Goal: Task Accomplishment & Management: Use online tool/utility

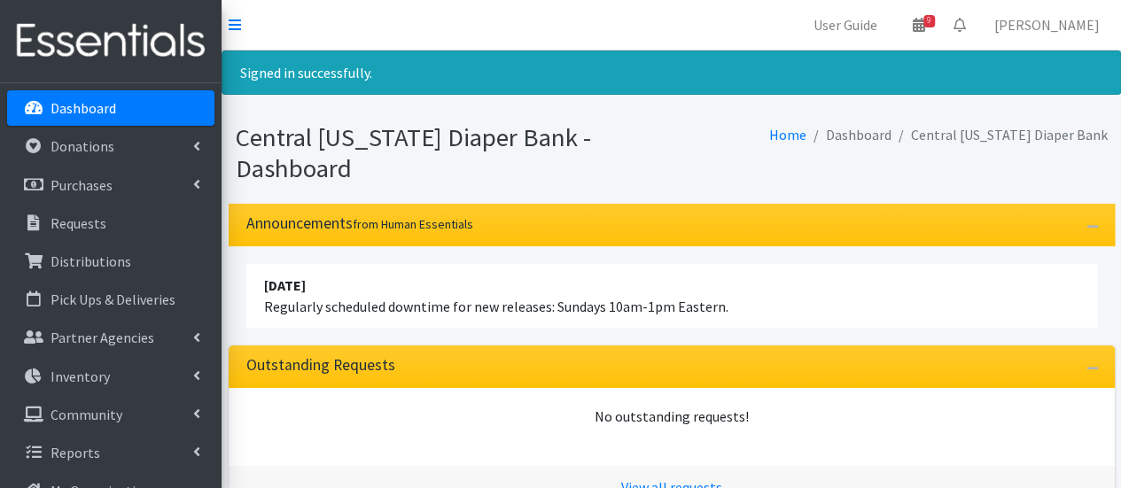
click at [162, 118] on link "Dashboard" at bounding box center [110, 107] width 207 height 35
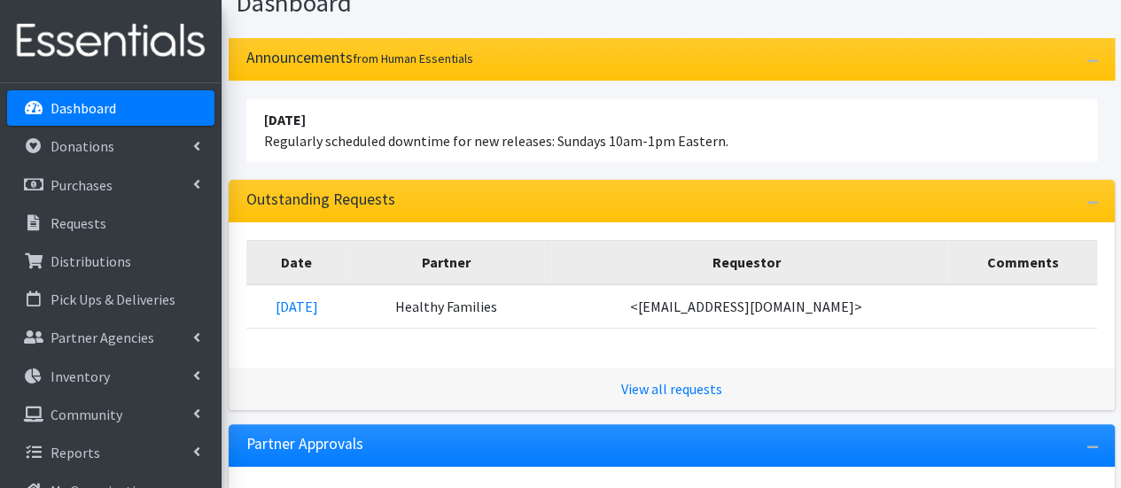
scroll to position [266, 0]
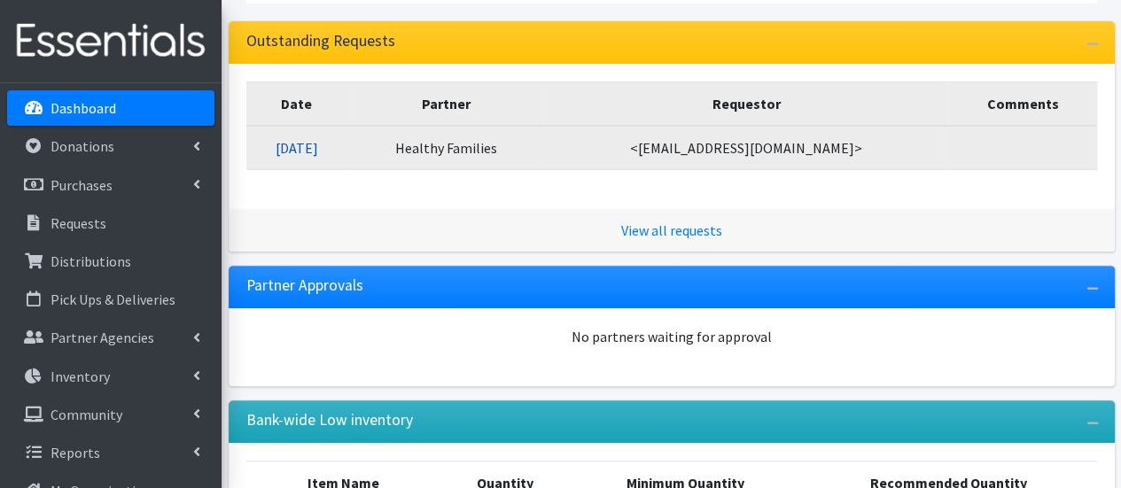
click at [304, 153] on link "09/11/2025" at bounding box center [296, 148] width 43 height 18
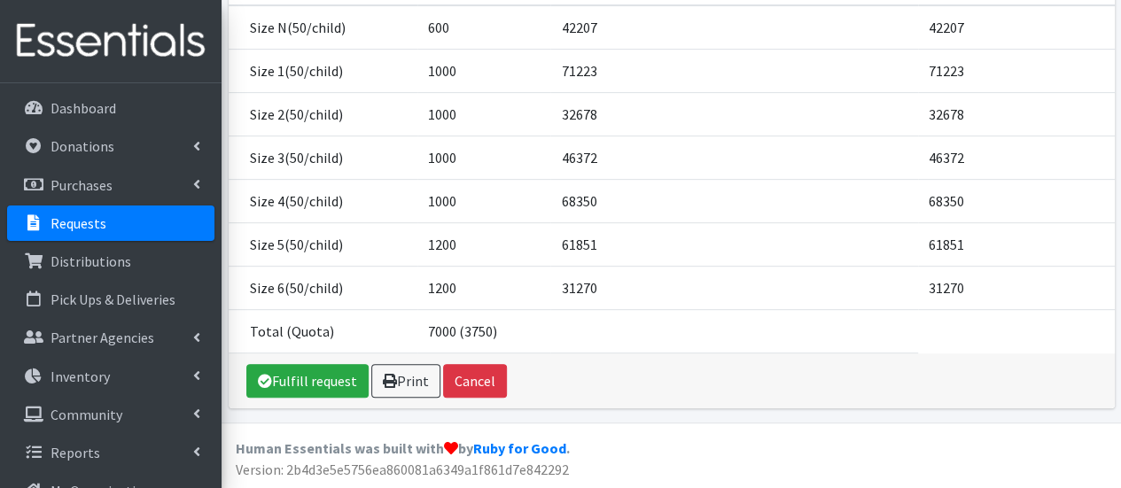
scroll to position [313, 0]
click at [323, 382] on link "Fulfill request" at bounding box center [307, 380] width 122 height 34
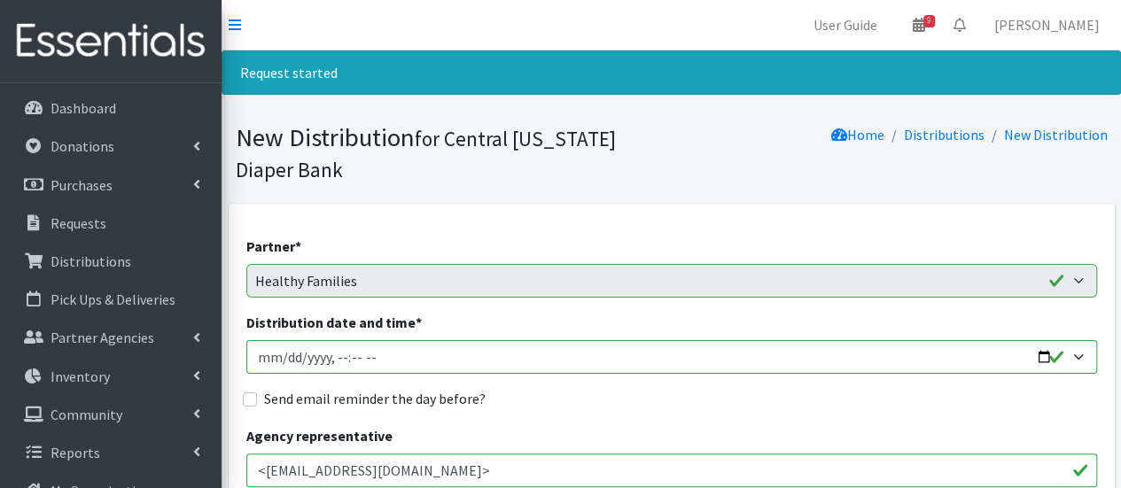
click at [286, 356] on input "Distribution date and time *" at bounding box center [671, 357] width 850 height 34
type input "2025-09-15T21:59"
type input "2025-09-15T08:00"
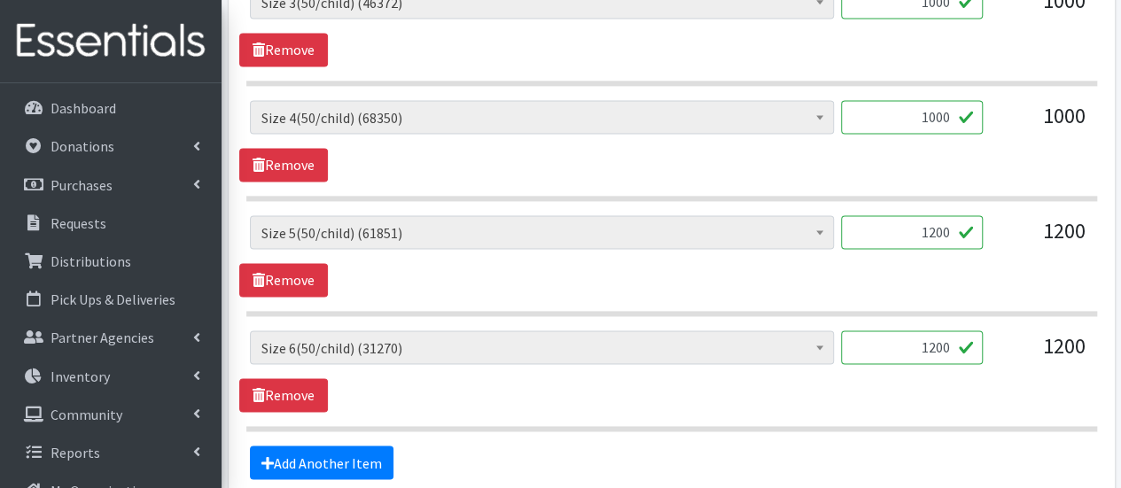
scroll to position [1329, 0]
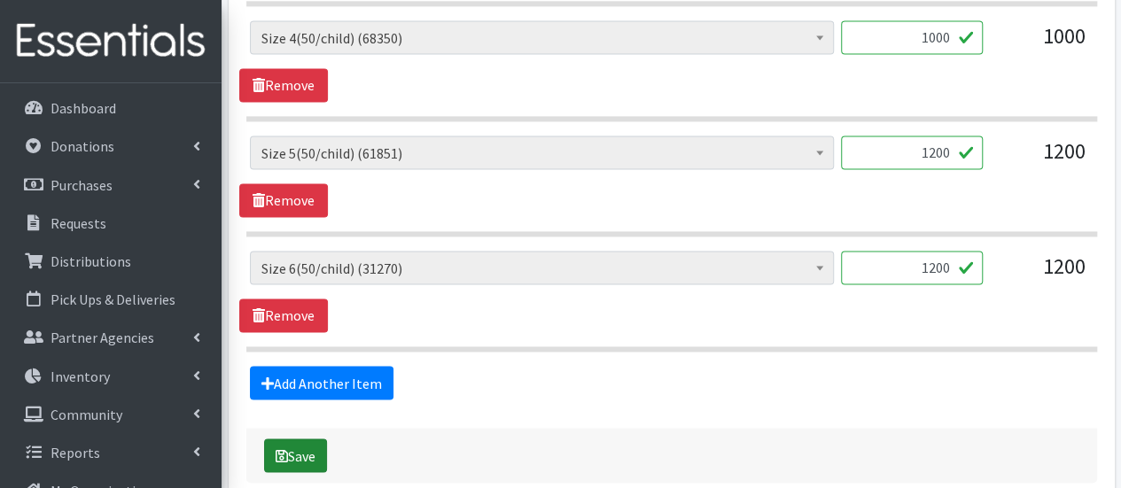
click at [306, 448] on button "Save" at bounding box center [295, 455] width 63 height 34
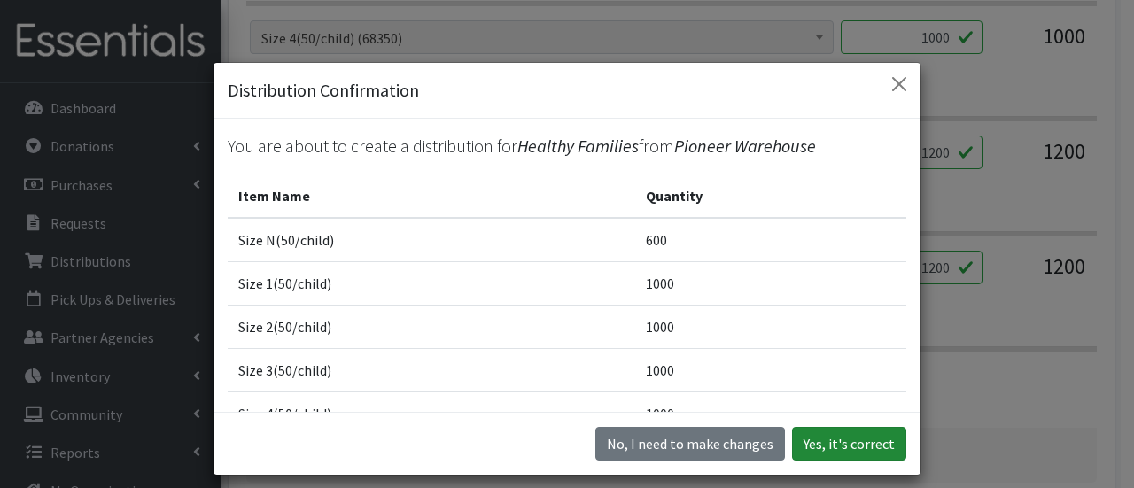
click at [844, 431] on button "Yes, it's correct" at bounding box center [849, 444] width 114 height 34
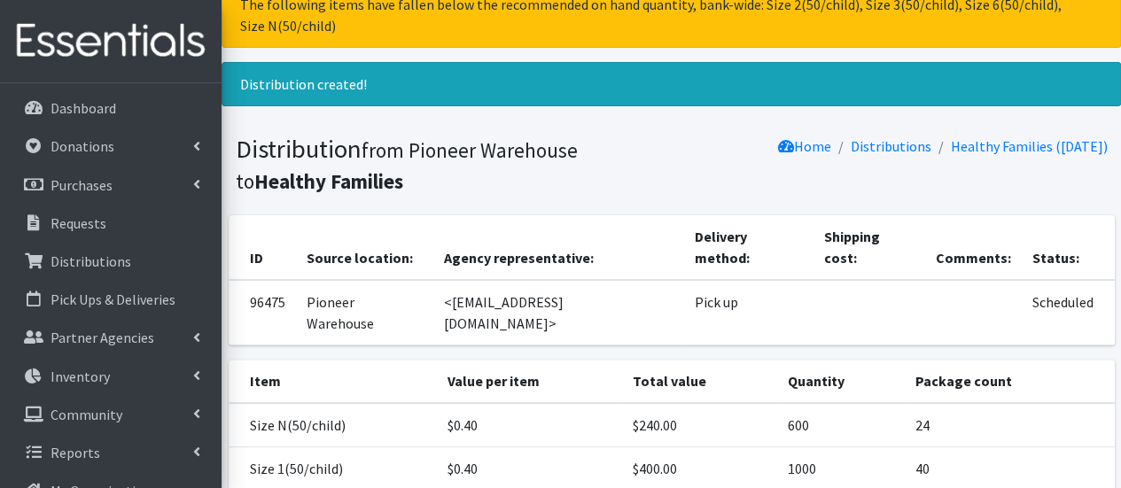
scroll to position [266, 0]
